Goal: Task Accomplishment & Management: Manage account settings

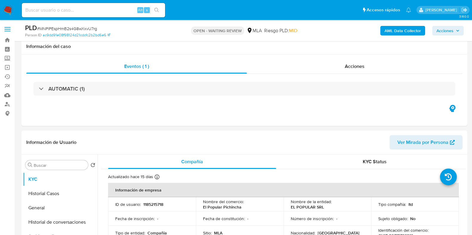
select select "10"
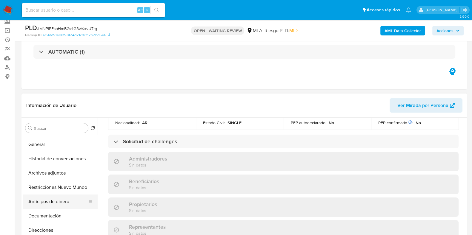
scroll to position [37, 0]
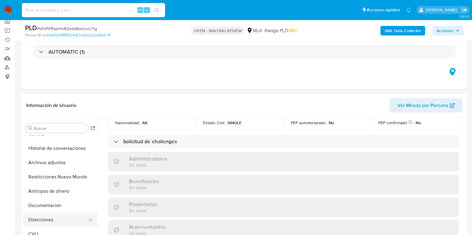
click at [50, 227] on button "CVU" at bounding box center [60, 234] width 75 height 14
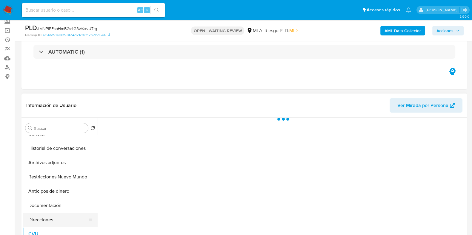
scroll to position [0, 0]
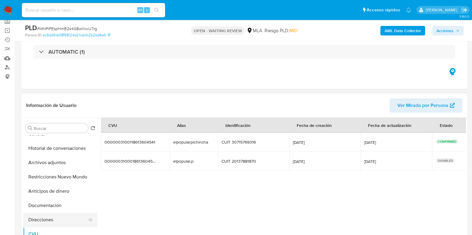
click at [52, 217] on button "Direcciones" at bounding box center [58, 220] width 70 height 14
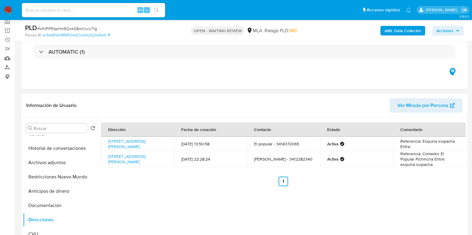
drag, startPoint x: 121, startPoint y: 168, endPoint x: 104, endPoint y: 156, distance: 20.2
click at [104, 156] on td "Avenida Salta 2999, Rosario, Santa Fe, 2002, Argentina 2999" at bounding box center [137, 159] width 73 height 16
copy link "Avenida Salta 2999, Rosario, Santa Fe, 2002, Argentina 2999"
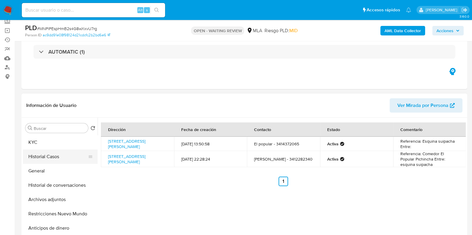
click at [52, 151] on button "Historial Casos" at bounding box center [58, 157] width 70 height 14
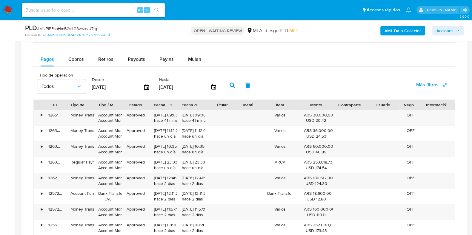
scroll to position [485, 0]
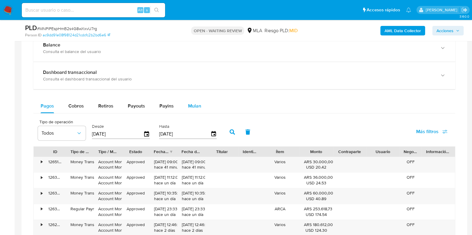
click at [193, 103] on span "Mulan" at bounding box center [194, 106] width 13 height 7
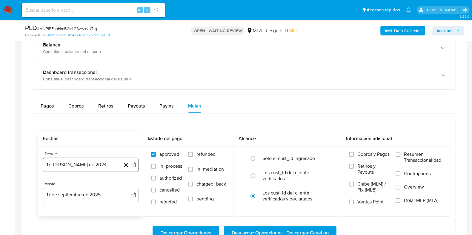
click at [65, 166] on button "17 de agosto de 2024" at bounding box center [90, 165] width 95 height 14
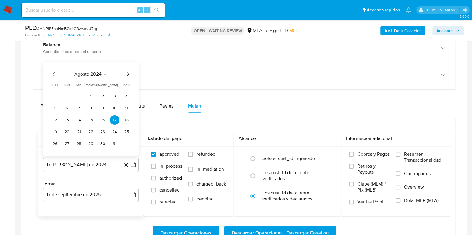
click at [128, 74] on icon "Mes siguiente" at bounding box center [128, 74] width 2 height 4
click at [94, 62] on span "septiembre 2024" at bounding box center [88, 62] width 36 height 6
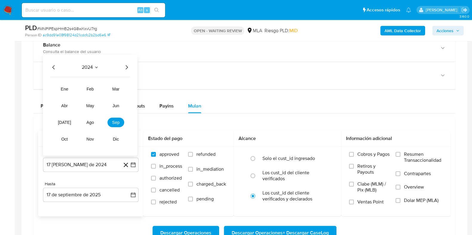
click at [127, 66] on icon "Año siguiente" at bounding box center [126, 67] width 7 height 7
click at [64, 107] on button "abr" at bounding box center [64, 106] width 17 height 10
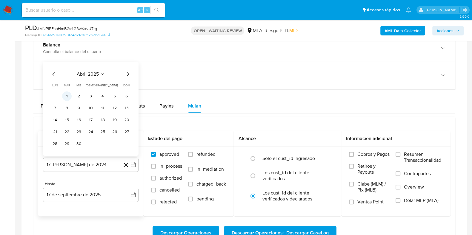
click at [69, 93] on button "1" at bounding box center [67, 96] width 10 height 10
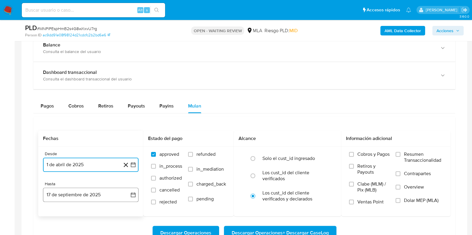
click at [90, 189] on button "17 de septiembre de 2025" at bounding box center [90, 195] width 95 height 14
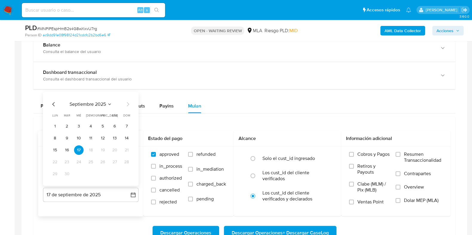
click at [98, 103] on span "septiembre 2025" at bounding box center [88, 104] width 36 height 6
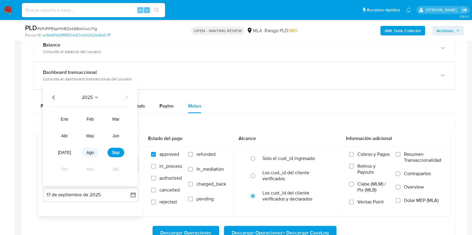
click at [90, 150] on span "ago" at bounding box center [90, 152] width 7 height 5
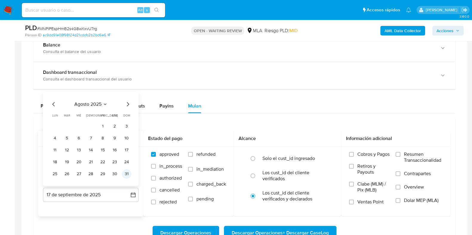
click at [123, 171] on button "31" at bounding box center [127, 174] width 10 height 10
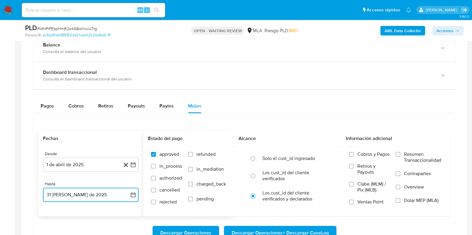
scroll to position [522, 0]
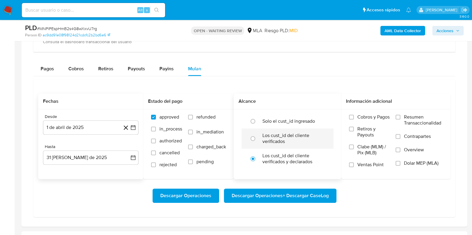
click at [292, 139] on label "Los cust_id del cliente verificados" at bounding box center [293, 139] width 63 height 12
click at [257, 139] on input "radio" at bounding box center [253, 139] width 10 height 10
radio input "true"
click at [426, 162] on span "Dolar MEP (MLA)" at bounding box center [421, 164] width 35 height 6
click at [400, 162] on input "Dolar MEP (MLA)" at bounding box center [397, 163] width 5 height 5
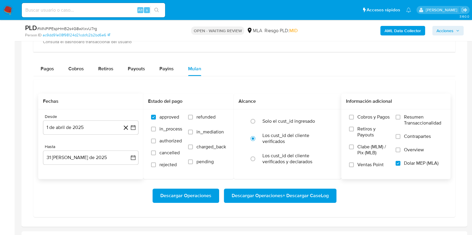
click at [304, 198] on span "Descargar Operaciones + Descargar CaseLog" at bounding box center [280, 195] width 97 height 13
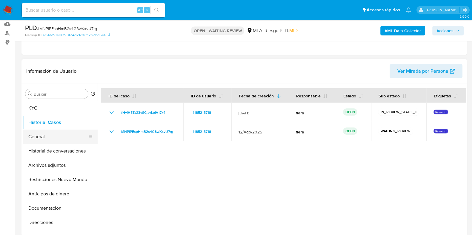
scroll to position [74, 0]
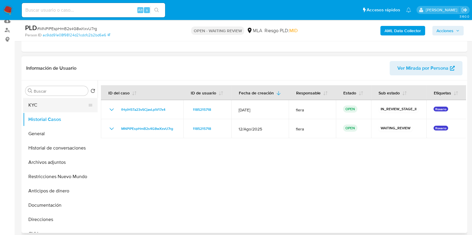
click at [55, 99] on button "KYC" at bounding box center [58, 105] width 70 height 14
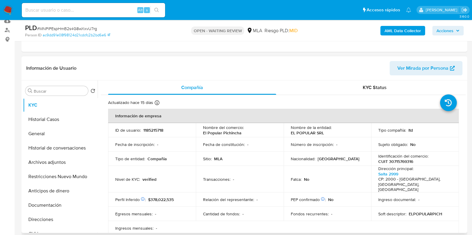
click at [157, 130] on p "1185215718" at bounding box center [153, 130] width 20 height 5
copy p "1185215718"
click at [51, 118] on button "Historial Casos" at bounding box center [58, 119] width 70 height 14
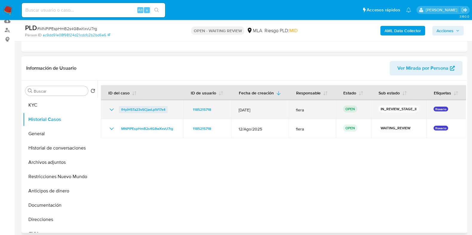
drag, startPoint x: 168, startPoint y: 111, endPoint x: 121, endPoint y: 112, distance: 47.2
click at [121, 112] on div "fHyiH5Ta23vSCjavLplV17x4" at bounding box center [142, 109] width 68 height 7
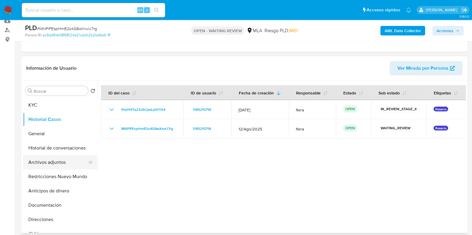
click at [52, 164] on button "Archivos adjuntos" at bounding box center [58, 162] width 70 height 14
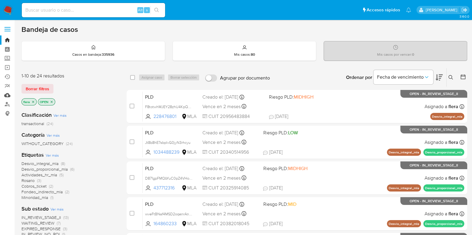
click at [7, 94] on link "Mulan" at bounding box center [35, 95] width 71 height 9
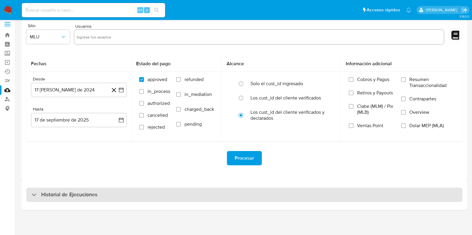
click at [71, 192] on h3 "Historial de Ejecuciones" at bounding box center [69, 195] width 56 height 7
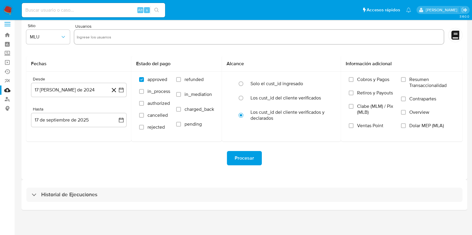
select select "10"
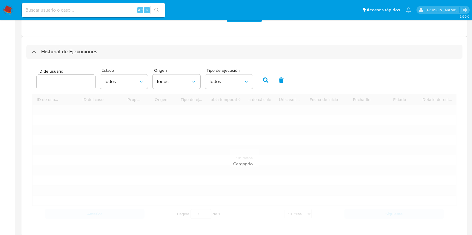
scroll to position [154, 0]
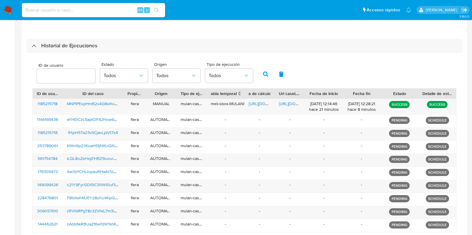
click at [60, 76] on input "number" at bounding box center [66, 76] width 58 height 8
type input "1185215718"
click at [264, 72] on icon "button" at bounding box center [265, 74] width 5 height 5
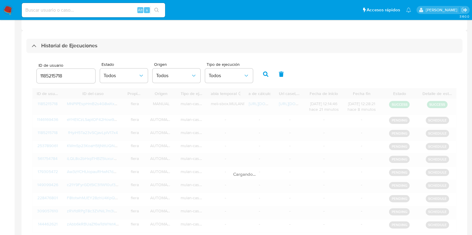
scroll to position [117, 0]
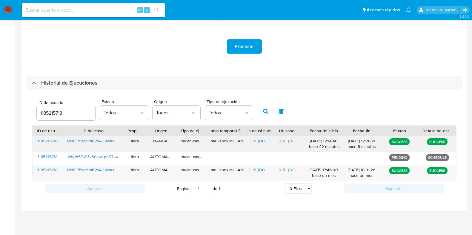
click at [256, 140] on span "https://docs.google.com/spreadsheets/d/1Z0BmTy9NszFLykz-N_9SW7OgPbxfH5Ox9Y7P9ZW…" at bounding box center [269, 141] width 41 height 6
click at [291, 143] on span "https://docs.google.com/document/d/13BX7gFv2bBXymYmZ3Zyb06fM56q9kldOVR77AIttoRo…" at bounding box center [299, 141] width 41 height 6
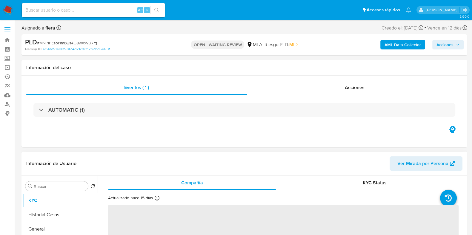
select select "10"
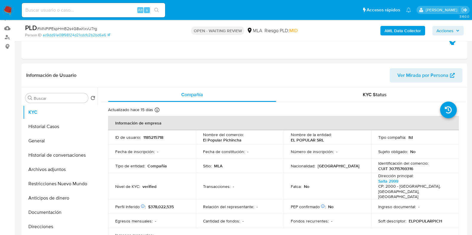
scroll to position [74, 0]
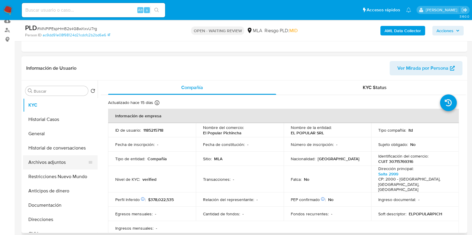
click at [36, 166] on button "Archivos adjuntos" at bounding box center [58, 162] width 70 height 14
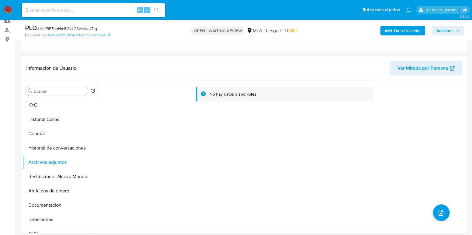
click at [407, 30] on b "AML Data Collector" at bounding box center [402, 31] width 36 height 10
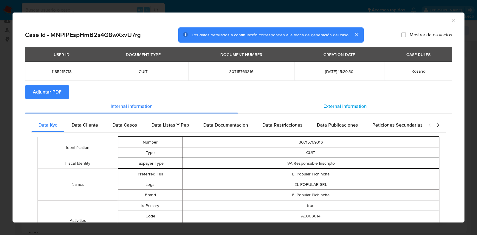
click at [358, 105] on span "External information" at bounding box center [345, 106] width 43 height 7
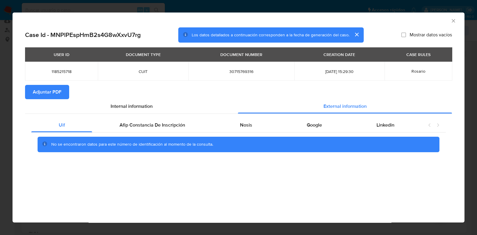
click at [50, 92] on span "Adjuntar PDF" at bounding box center [47, 92] width 29 height 13
click at [452, 21] on icon "Cerrar ventana" at bounding box center [454, 21] width 6 height 6
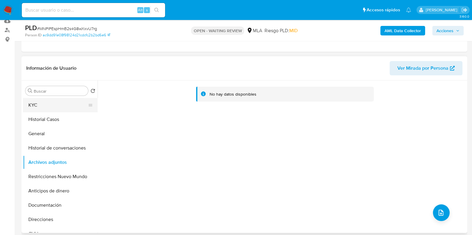
click at [48, 104] on button "KYC" at bounding box center [58, 105] width 70 height 14
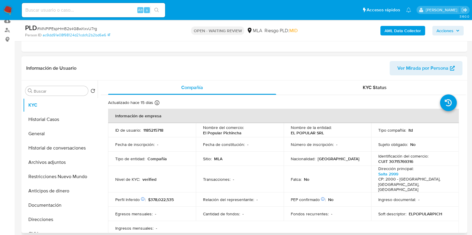
click at [396, 161] on p "CUIT 30715769316" at bounding box center [395, 161] width 35 height 5
copy p "30715769316"
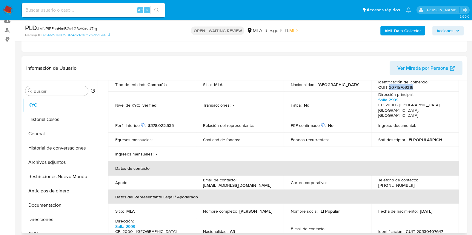
scroll to position [0, 0]
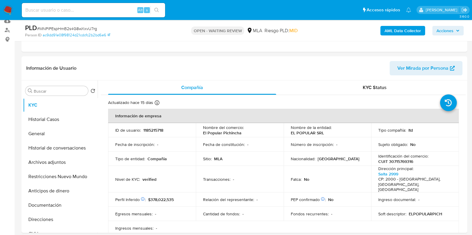
click at [67, 27] on span "# MNPlPEspHmB2s4G8wXxvU7rg" at bounding box center [67, 29] width 60 height 6
copy span "MNPlPEspHmB2s4G8wXxvU7rg"
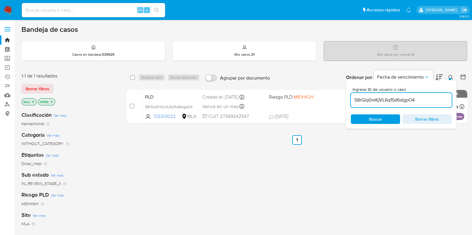
click at [400, 101] on input "58rGlq0mKjVL6q15d6sIgpO4" at bounding box center [401, 100] width 101 height 8
paste input "MNPlPEspHmB2s4G8wXxvU7rg"
type input "MNPlPEspHmB2s4G8wXxvU7rg"
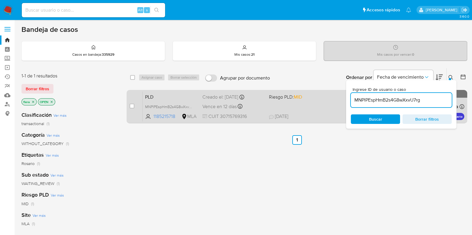
click at [131, 108] on div "case-item-checkbox" at bounding box center [131, 106] width 5 height 6
click at [133, 106] on input "checkbox" at bounding box center [131, 106] width 5 height 5
checkbox input "true"
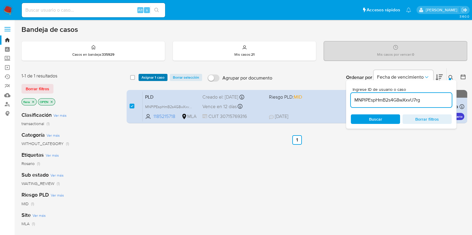
click at [156, 79] on span "Asignar 1 caso" at bounding box center [152, 78] width 23 height 6
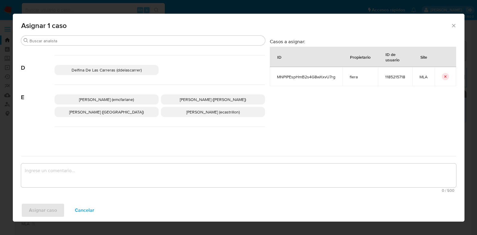
scroll to position [112, 0]
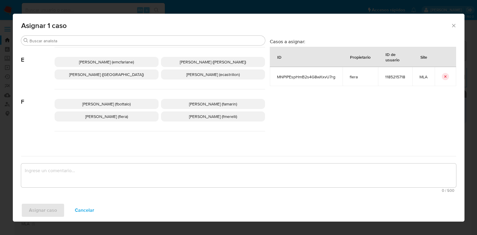
click at [109, 115] on span "Florencia Cecilia Lera (flera)" at bounding box center [106, 117] width 43 height 6
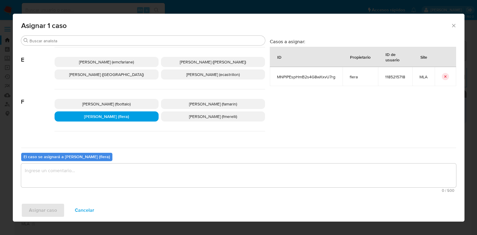
click at [124, 168] on textarea "assign-modal" at bounding box center [238, 176] width 435 height 24
click at [49, 215] on span "Asignar caso" at bounding box center [43, 210] width 28 height 13
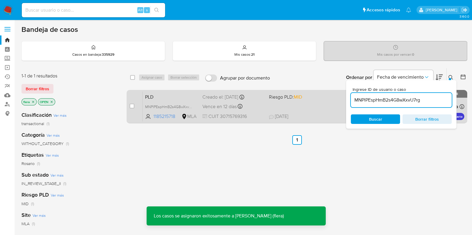
click at [179, 97] on span "PLD" at bounding box center [171, 97] width 53 height 8
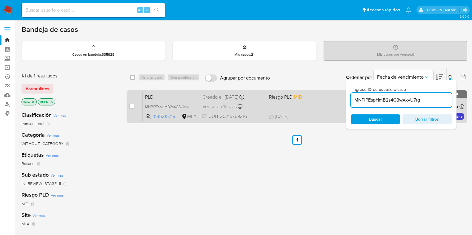
click at [131, 104] on input "checkbox" at bounding box center [131, 106] width 5 height 5
checkbox input "true"
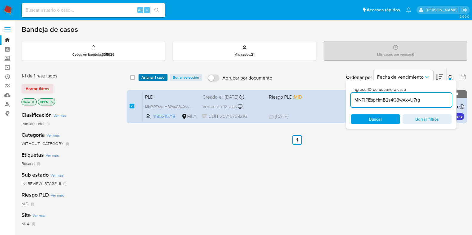
click at [146, 75] on span "Asignar 1 caso" at bounding box center [152, 78] width 23 height 6
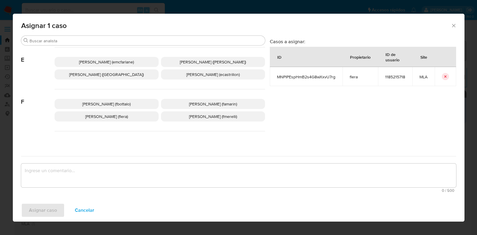
click at [128, 118] on span "Florencia Cecilia Lera (flera)" at bounding box center [106, 117] width 43 height 6
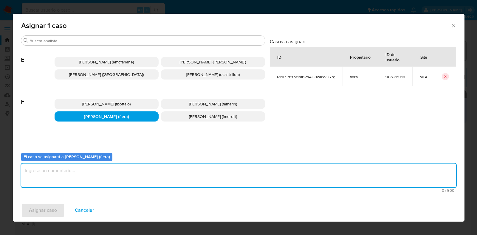
click at [118, 174] on textarea "assign-modal" at bounding box center [238, 176] width 435 height 24
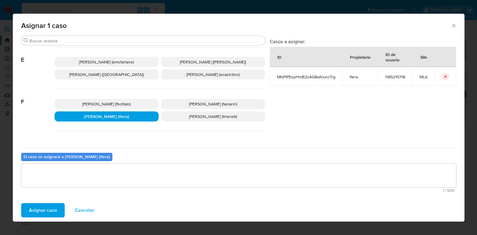
click at [54, 211] on span "Asignar caso" at bounding box center [43, 210] width 28 height 13
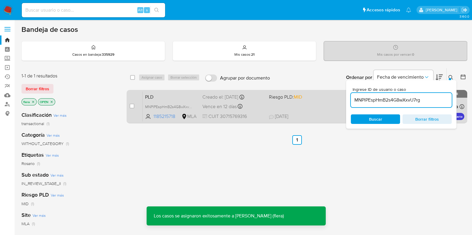
click at [166, 96] on span "PLD" at bounding box center [171, 97] width 53 height 8
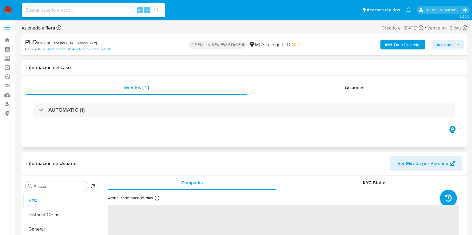
select select "10"
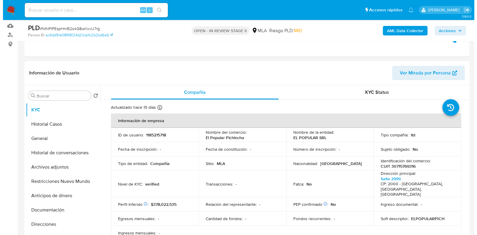
scroll to position [112, 0]
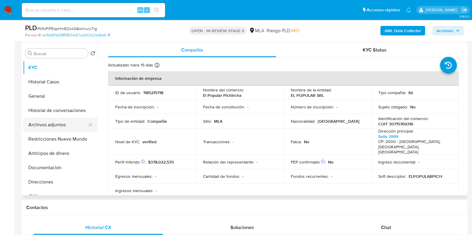
click at [44, 124] on button "Archivos adjuntos" at bounding box center [58, 125] width 70 height 14
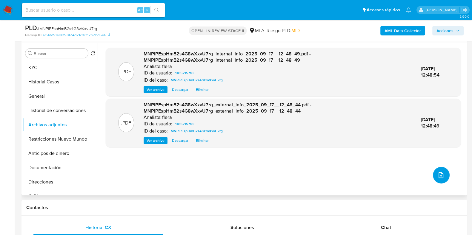
click at [439, 177] on icon "upload-file" at bounding box center [440, 175] width 7 height 7
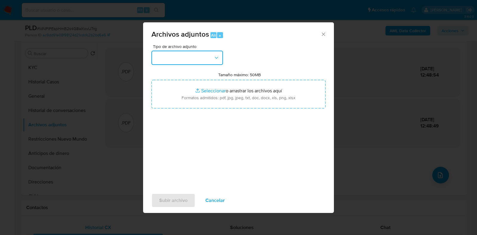
click at [198, 61] on button "button" at bounding box center [188, 58] width 72 height 14
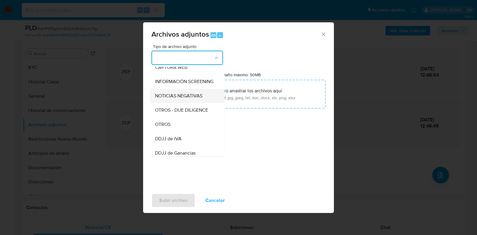
scroll to position [74, 0]
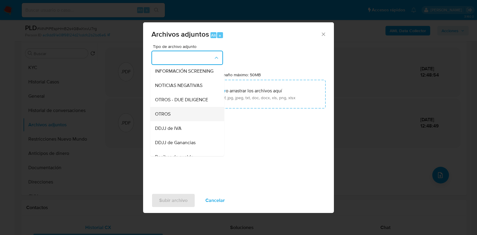
click at [177, 118] on div "OTROS" at bounding box center [185, 114] width 61 height 14
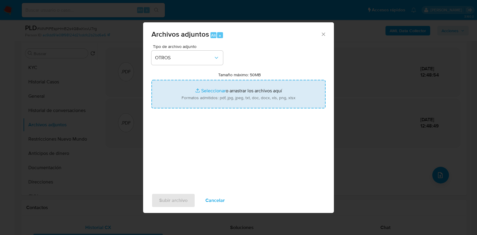
type input "C:\fakepath\Calculador.xlsx"
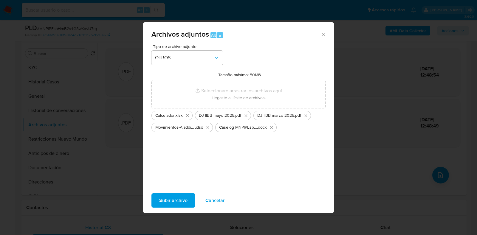
click at [166, 202] on span "Subir archivo" at bounding box center [173, 200] width 28 height 13
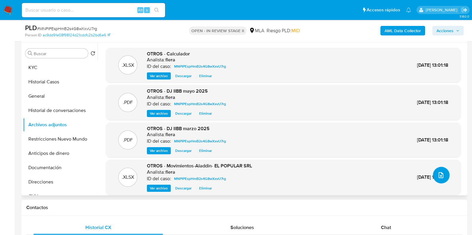
click at [438, 176] on icon "upload-file" at bounding box center [440, 175] width 7 height 7
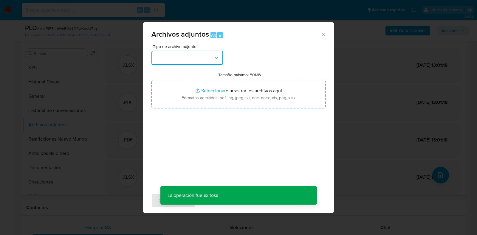
click at [192, 55] on button "button" at bounding box center [188, 58] width 72 height 14
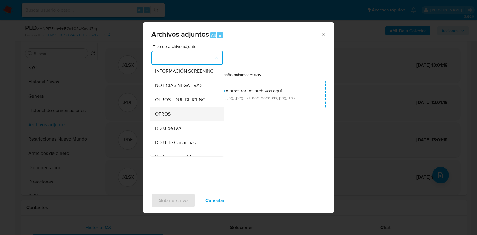
click at [179, 121] on div "OTROS" at bounding box center [185, 114] width 61 height 14
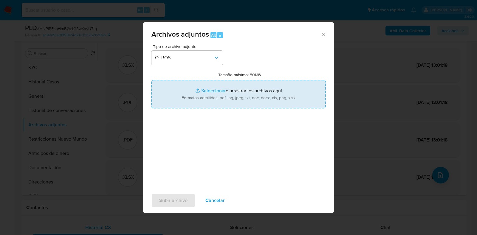
type input "C:\fakepath\DJ IIBB febrero 2025.pdf"
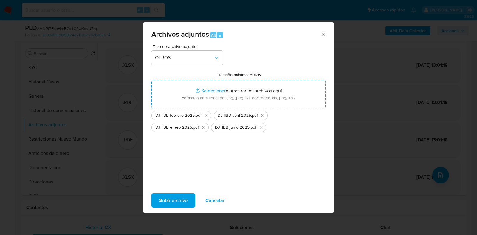
click at [175, 202] on span "Subir archivo" at bounding box center [173, 200] width 28 height 13
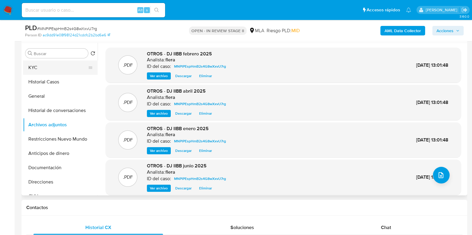
click at [49, 65] on button "KYC" at bounding box center [58, 68] width 70 height 14
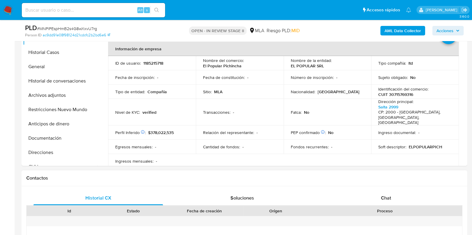
scroll to position [186, 0]
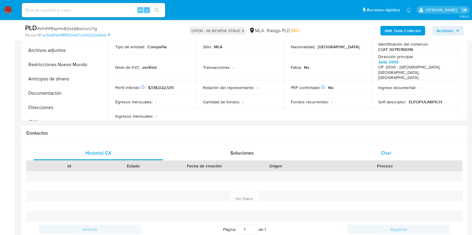
click at [389, 149] on div "Chat" at bounding box center [385, 153] width 129 height 14
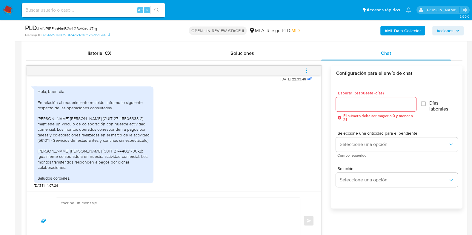
scroll to position [298, 0]
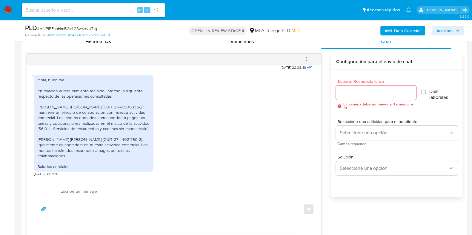
click at [161, 194] on textarea at bounding box center [177, 209] width 232 height 46
click at [108, 193] on textarea at bounding box center [177, 209] width 232 height 46
paste textarea "Hola, ¡Muchas gracias por tu respuesta! Confirmamos la recepción de la document…"
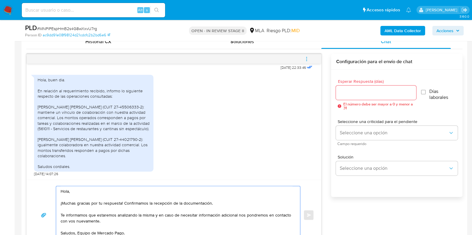
scroll to position [304, 0]
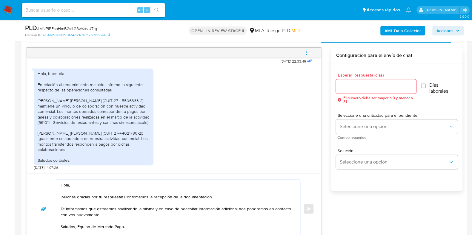
type textarea "Hola, ¡Muchas gracias por tu respuesta! Confirmamos la recepción de la document…"
click at [360, 84] on input "Esperar Respuesta (días)" at bounding box center [376, 87] width 80 height 8
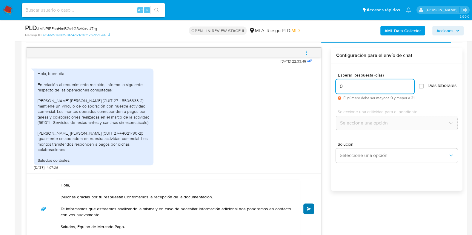
type input "0"
click at [308, 211] on button "Enviar" at bounding box center [308, 209] width 11 height 11
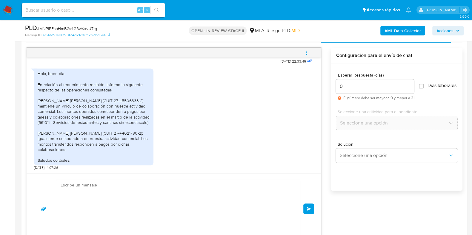
scroll to position [486, 0]
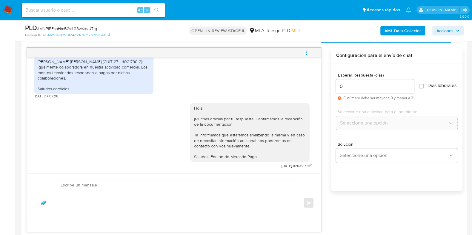
click at [305, 54] on icon "menu-action" at bounding box center [306, 52] width 5 height 5
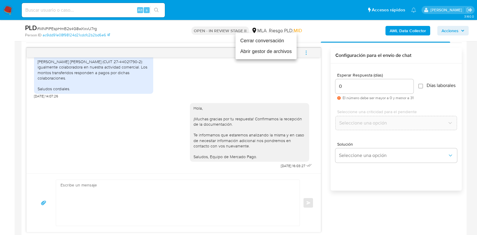
click at [268, 41] on li "Cerrar conversación" at bounding box center [266, 41] width 61 height 11
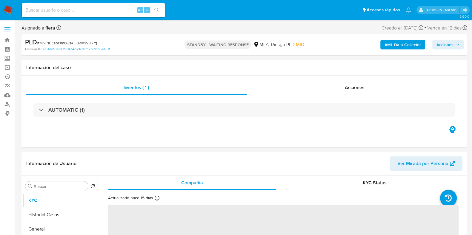
select select "10"
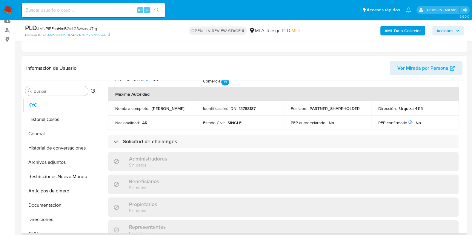
scroll to position [186, 0]
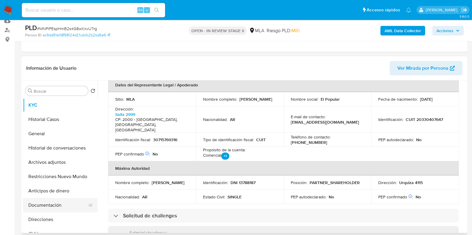
click at [40, 205] on button "Documentación" at bounding box center [58, 205] width 70 height 14
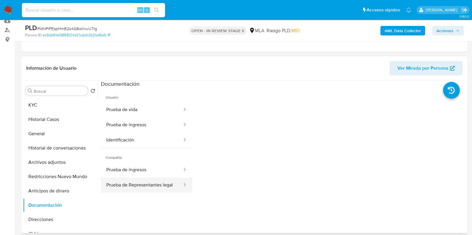
click at [122, 189] on button "Prueba de Representantes legal" at bounding box center [142, 185] width 82 height 15
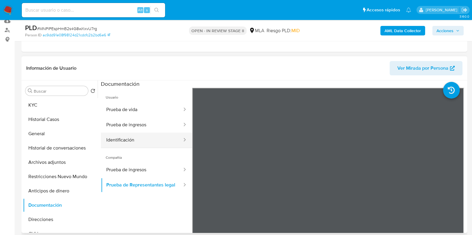
click at [123, 136] on button "Identificación" at bounding box center [142, 140] width 82 height 15
